Goal: Transaction & Acquisition: Purchase product/service

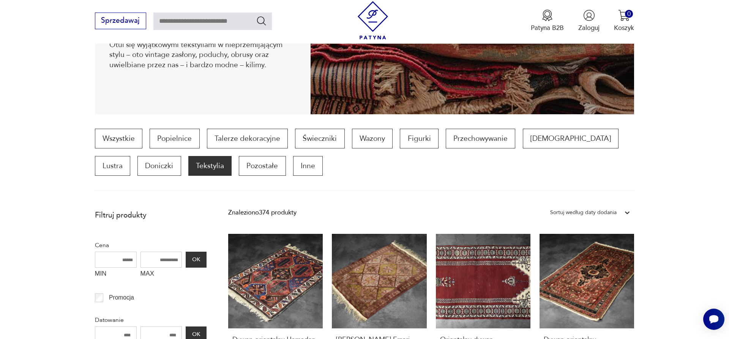
scroll to position [25, 0]
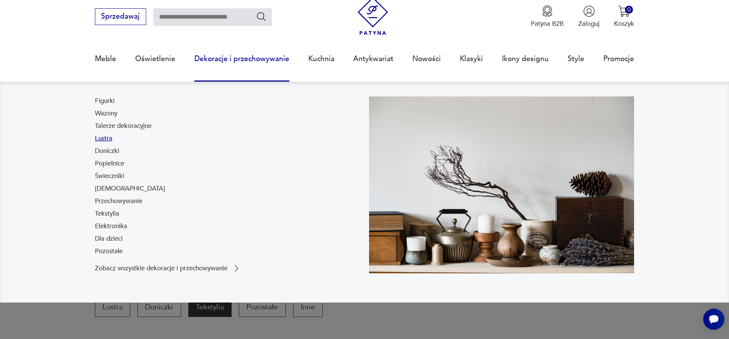
drag, startPoint x: 104, startPoint y: 140, endPoint x: 127, endPoint y: 141, distance: 22.8
click at [105, 140] on link "Lustra" at bounding box center [103, 138] width 17 height 9
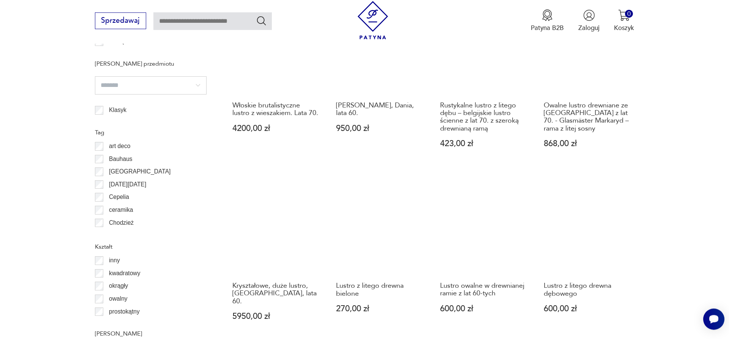
scroll to position [912, 0]
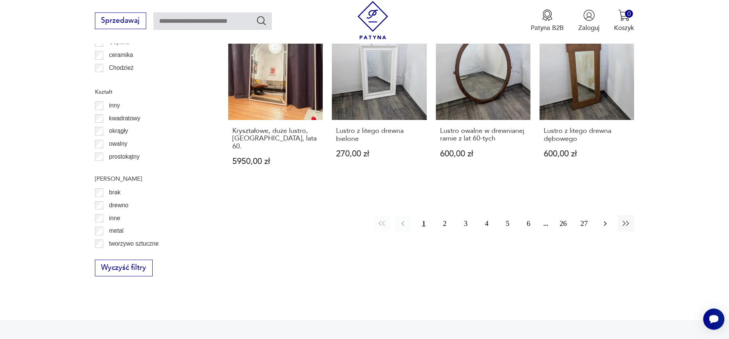
click at [604, 219] on icon "button" at bounding box center [605, 223] width 9 height 9
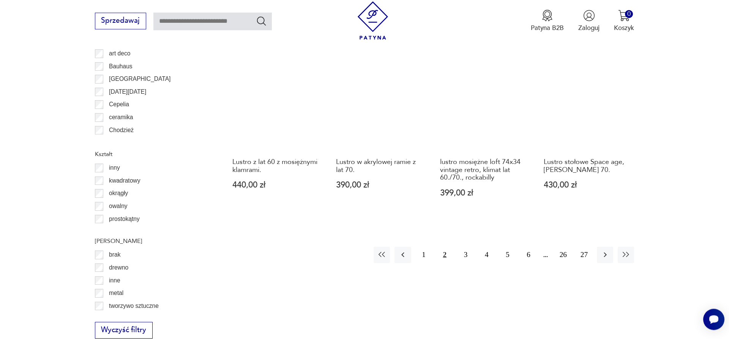
scroll to position [873, 0]
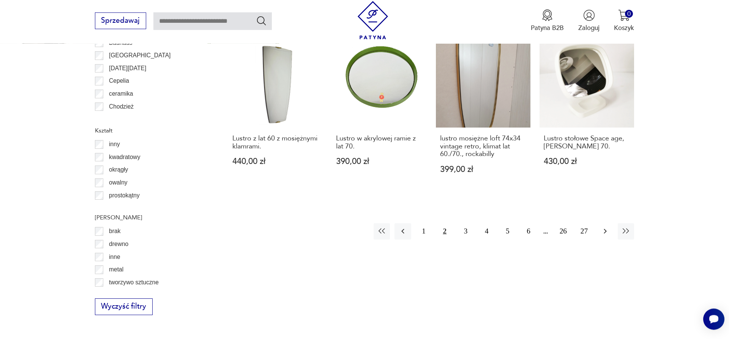
click at [604, 227] on icon "button" at bounding box center [605, 231] width 9 height 9
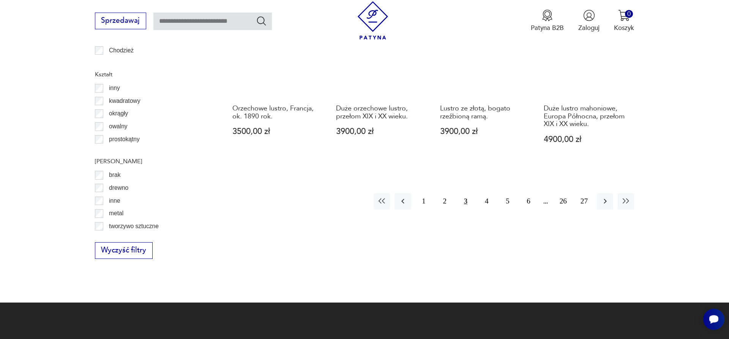
scroll to position [989, 0]
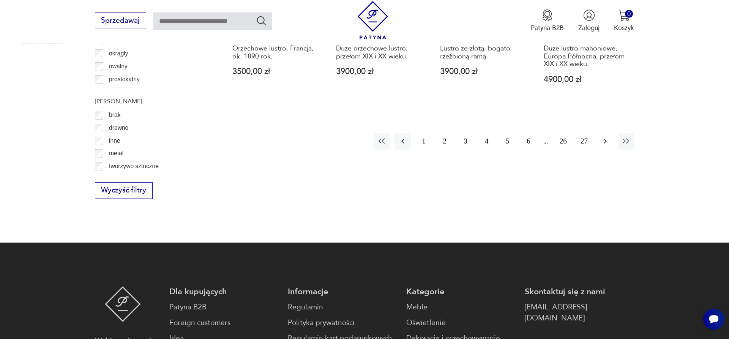
click at [603, 137] on icon "button" at bounding box center [605, 141] width 9 height 9
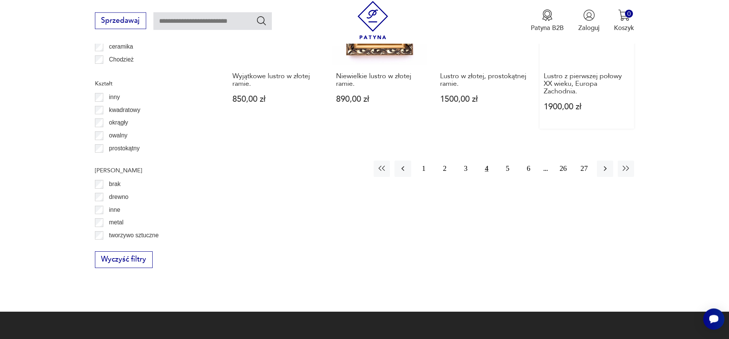
scroll to position [950, 0]
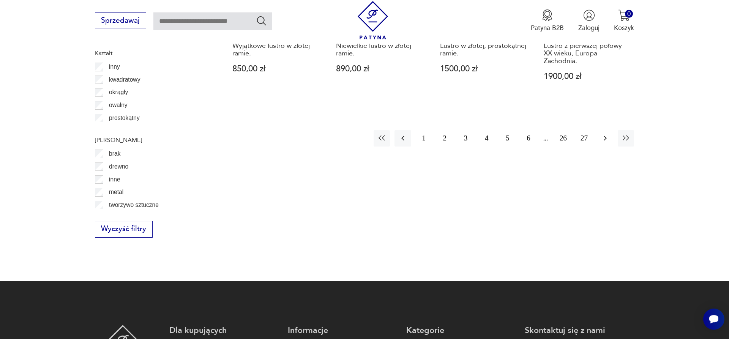
click at [605, 140] on icon "button" at bounding box center [605, 138] width 3 height 5
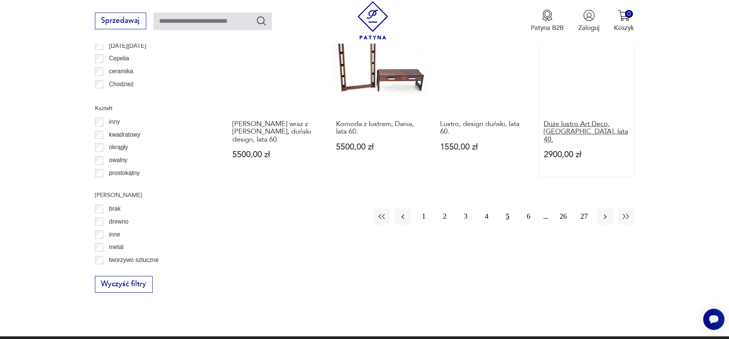
scroll to position [912, 0]
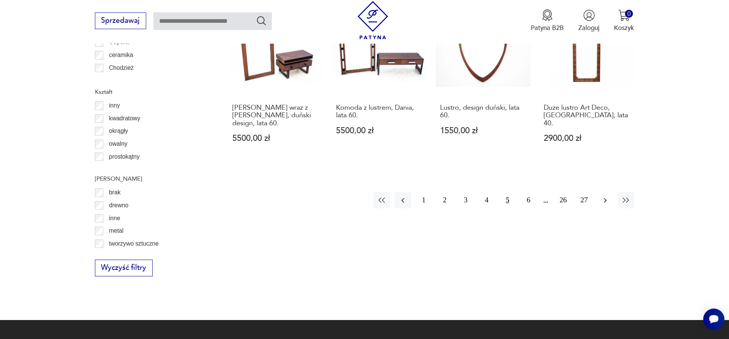
click at [604, 196] on icon "button" at bounding box center [605, 200] width 9 height 9
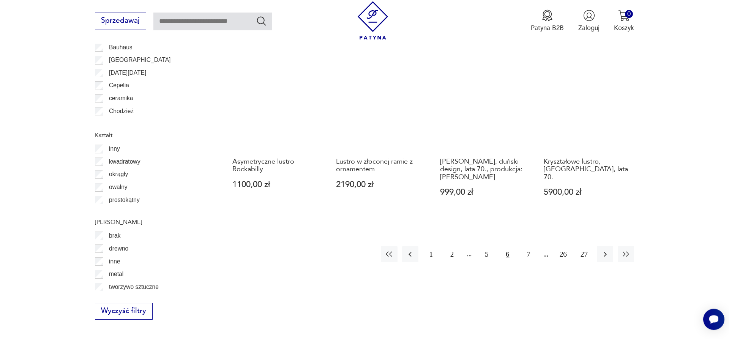
scroll to position [912, 0]
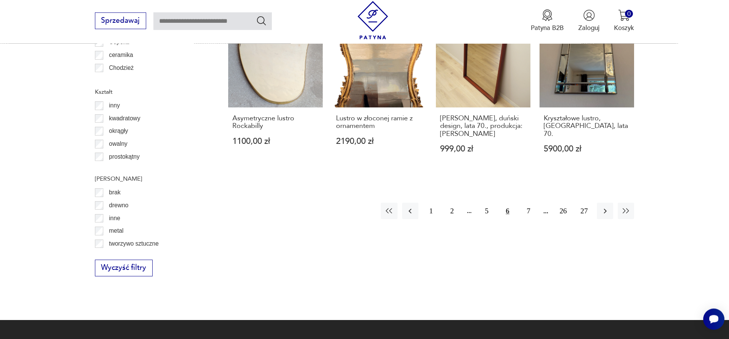
click at [122, 206] on p "drewno" at bounding box center [118, 206] width 19 height 10
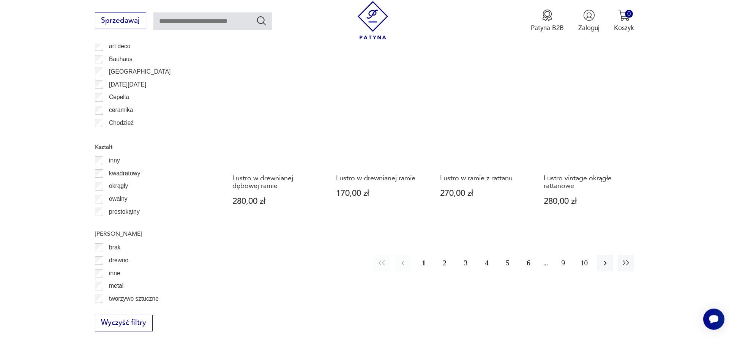
scroll to position [873, 0]
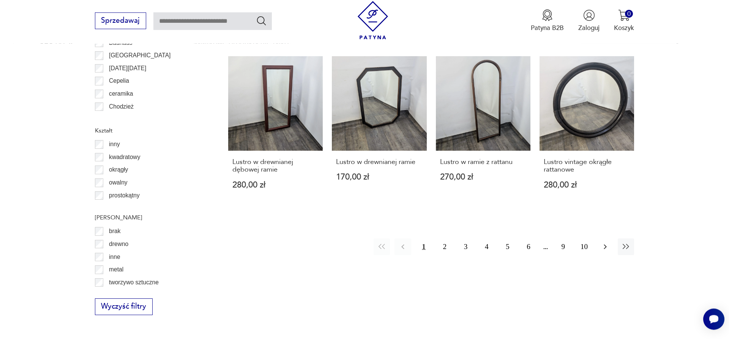
click at [605, 244] on icon "button" at bounding box center [605, 246] width 9 height 9
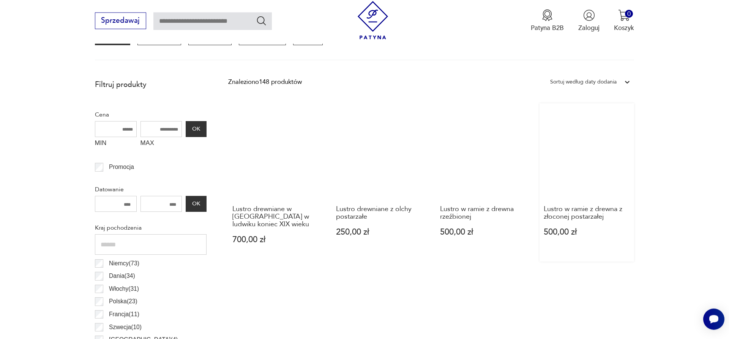
scroll to position [485, 0]
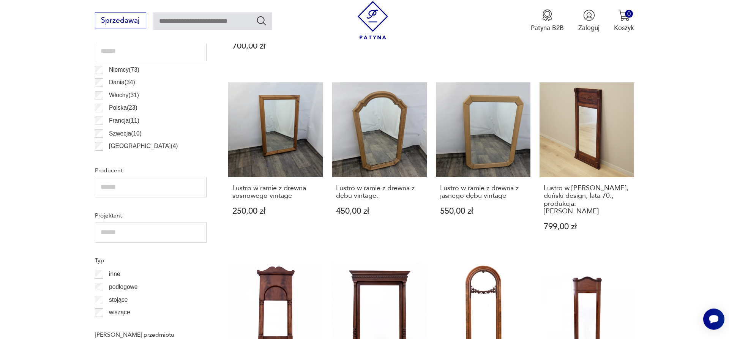
click at [596, 129] on link "Lustro w drewnianej ramie, duński design, lata 70., produkcja: Dania 799,00 zł" at bounding box center [587, 165] width 95 height 166
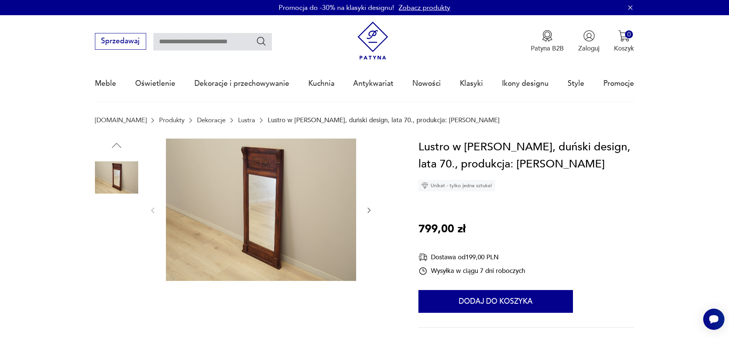
click at [116, 319] on img at bounding box center [116, 322] width 43 height 43
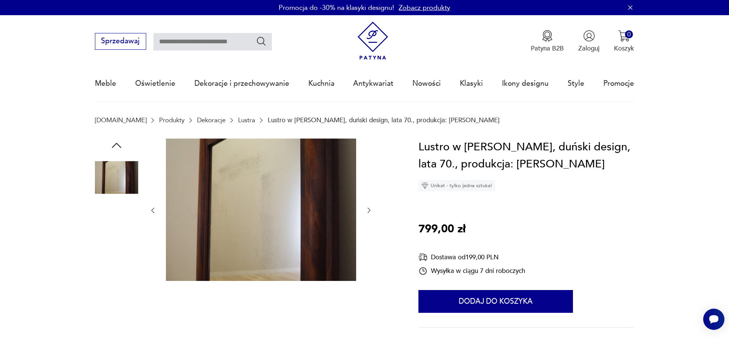
scroll to position [116, 0]
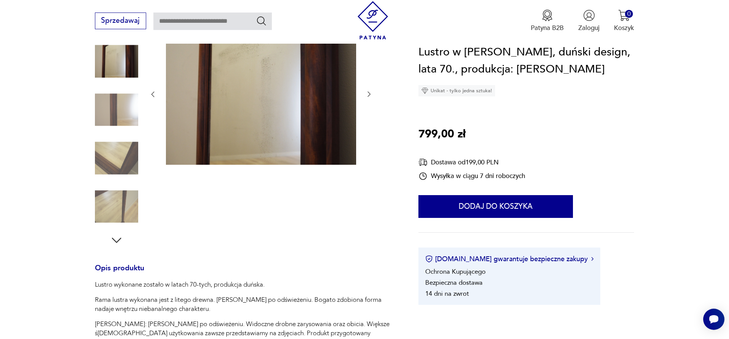
click at [111, 239] on icon "button" at bounding box center [117, 241] width 14 height 14
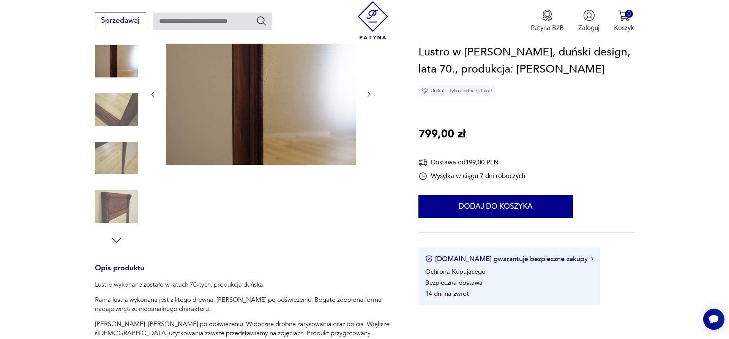
click at [117, 222] on img at bounding box center [116, 206] width 43 height 43
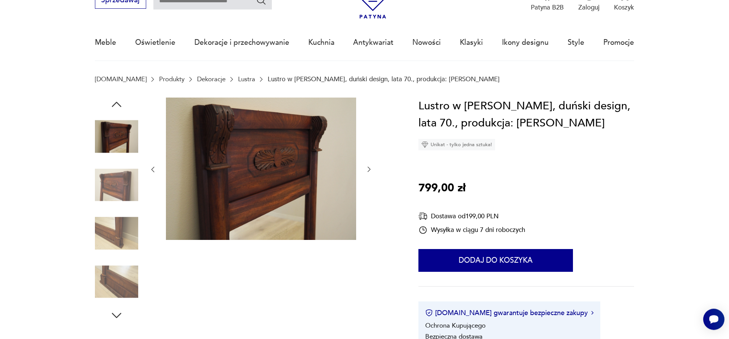
scroll to position [39, 0]
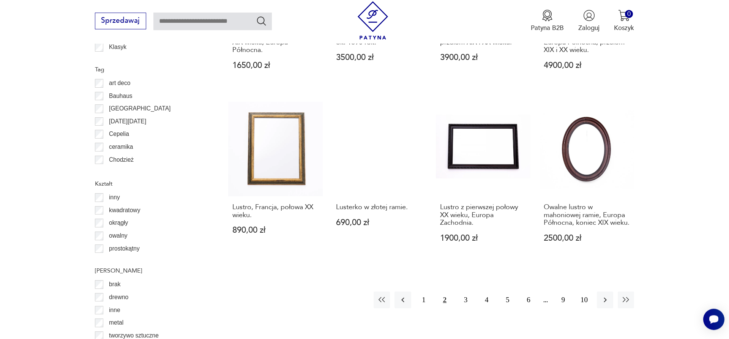
scroll to position [873, 0]
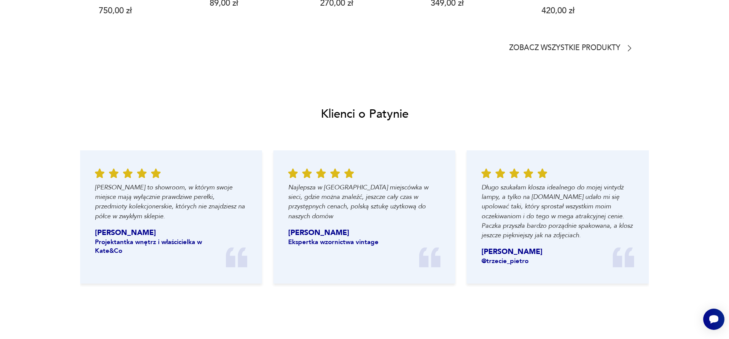
scroll to position [39, 0]
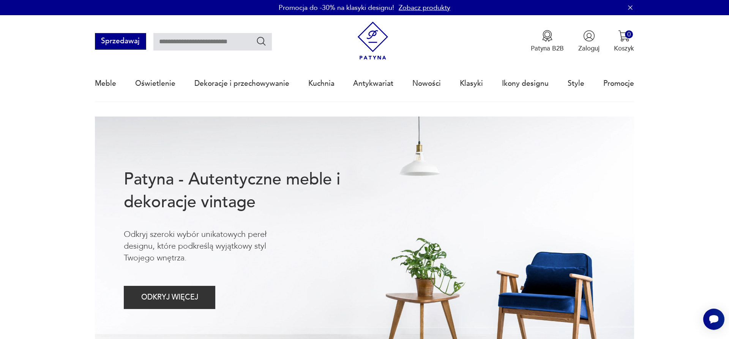
click at [126, 43] on button "Sprzedawaj" at bounding box center [120, 41] width 51 height 17
